Goal: Transaction & Acquisition: Book appointment/travel/reservation

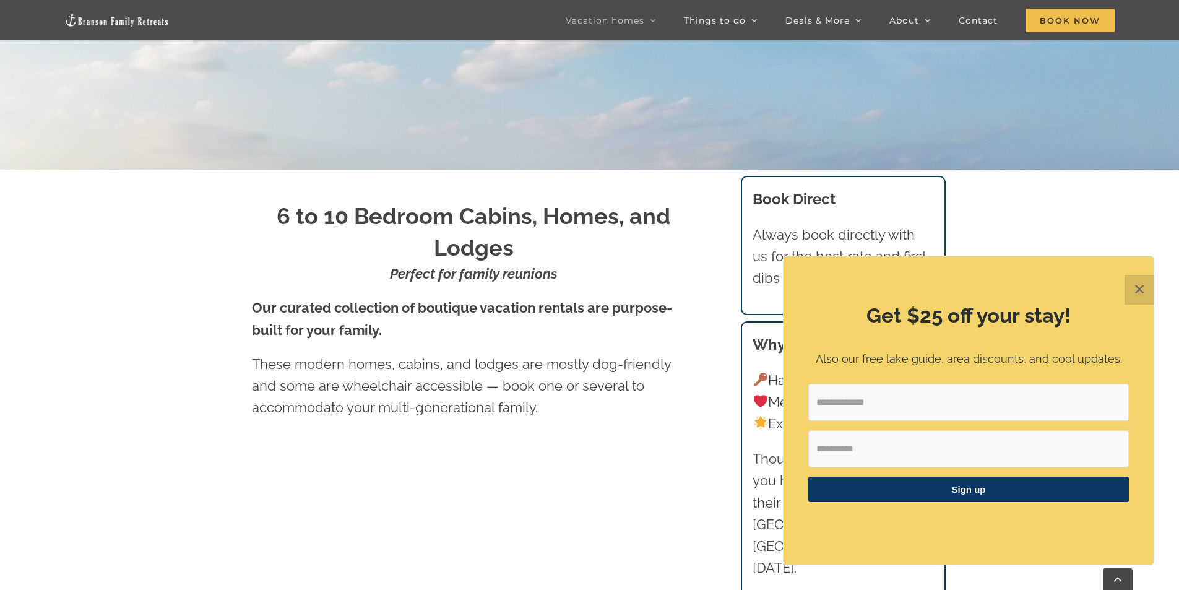
scroll to position [459, 0]
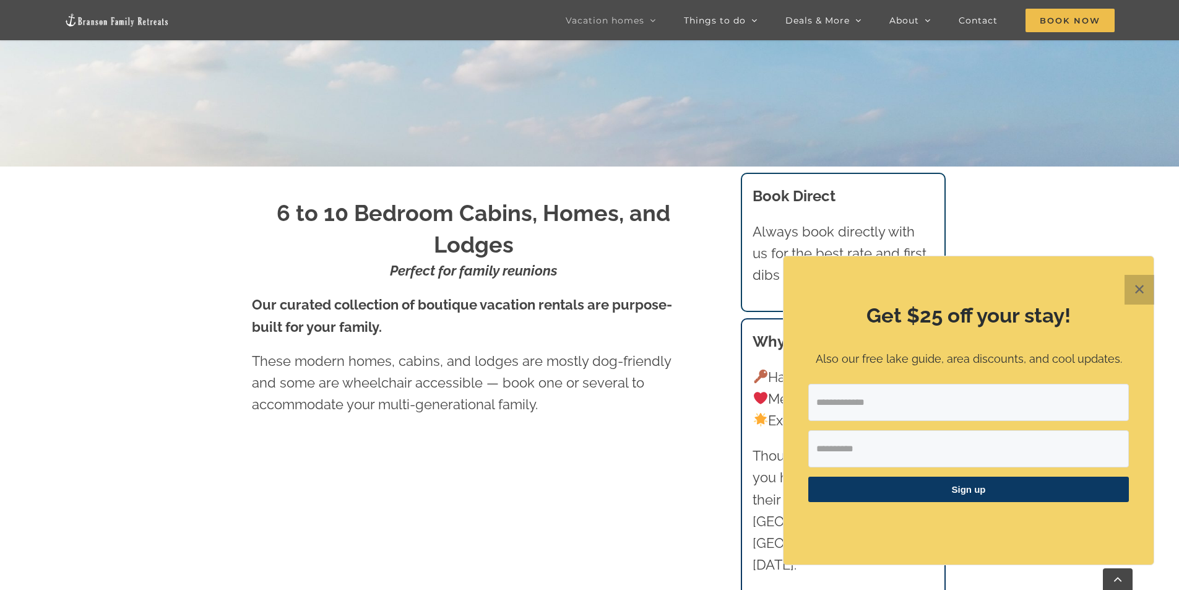
click at [1135, 288] on button "✕" at bounding box center [1140, 290] width 30 height 30
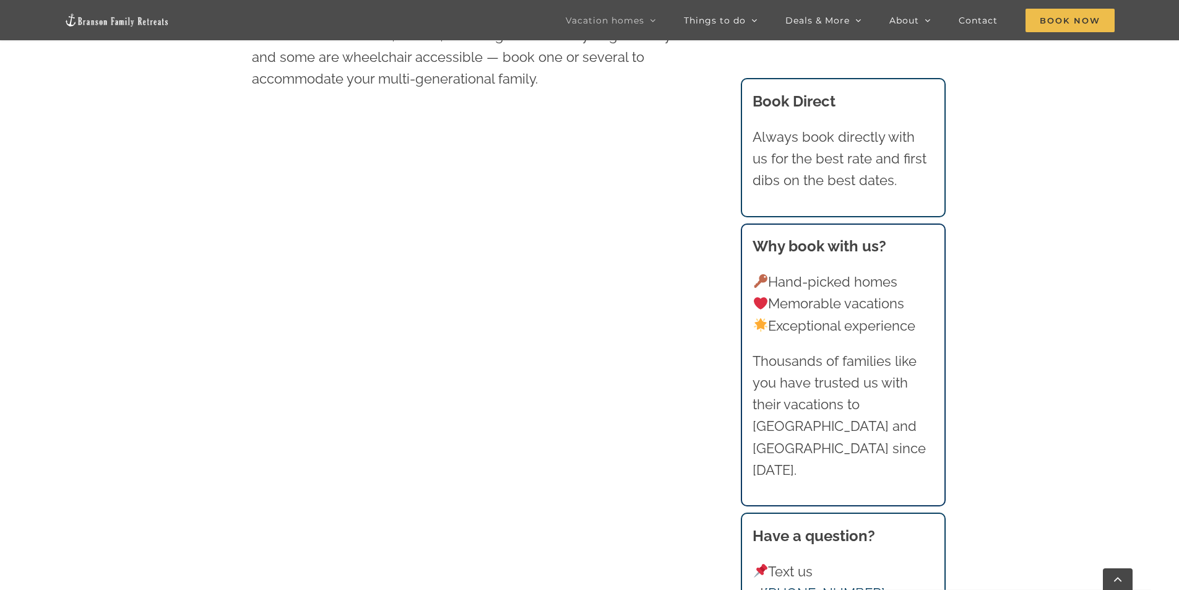
scroll to position [795, 0]
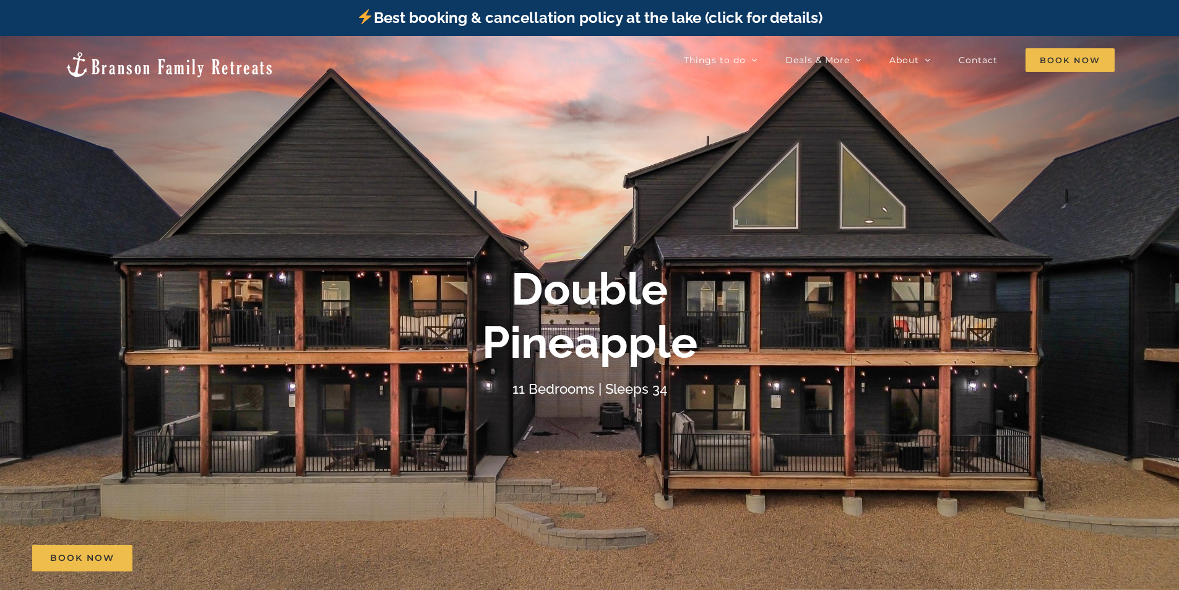
click at [889, 378] on div "Double Pineapple 11 Bedrooms | Sleeps 34" at bounding box center [589, 330] width 1179 height 137
click at [1016, 229] on div at bounding box center [589, 331] width 1179 height 590
click at [636, 367] on b "Double Pineapple" at bounding box center [589, 315] width 215 height 106
